Goal: Transaction & Acquisition: Purchase product/service

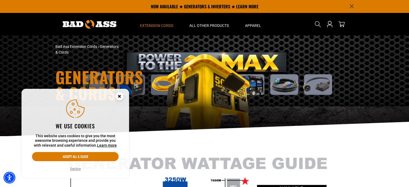
click at [118, 97] on g "Close this option" at bounding box center [119, 96] width 8 height 8
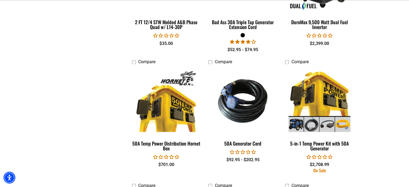
scroll to position [753, 0]
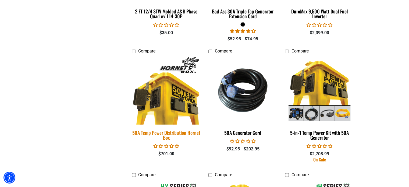
click at [171, 95] on img at bounding box center [166, 90] width 75 height 69
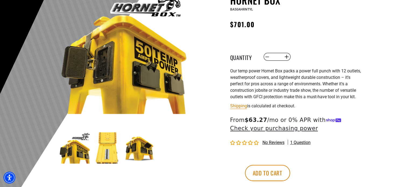
scroll to position [108, 0]
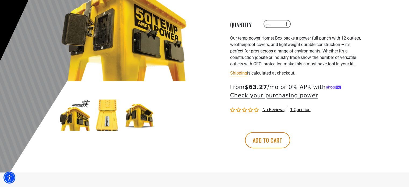
click at [107, 123] on img at bounding box center [107, 114] width 31 height 31
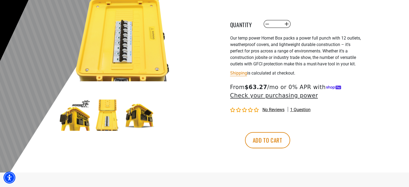
click at [107, 123] on img at bounding box center [107, 114] width 31 height 31
